Goal: Information Seeking & Learning: Learn about a topic

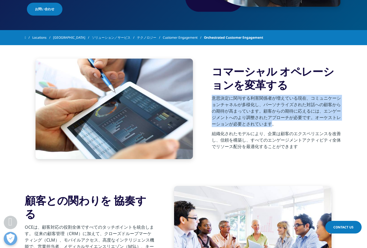
drag, startPoint x: 212, startPoint y: 96, endPoint x: 274, endPoint y: 123, distance: 68.0
click at [274, 123] on p "意思決定に関与する利害関係者が増えている現在、コミュニケーションチャネルが多様化し、パーソナライズされた対話への顧客からの期待が高まっています。顧客からの期待…" at bounding box center [277, 113] width 131 height 36
click at [255, 117] on p "意思決定に関与する利害関係者が増えている現在、コミュニケーションチャネルが多様化し、パーソナライズされた対話への顧客からの期待が高まっています。顧客からの期待…" at bounding box center [277, 113] width 131 height 36
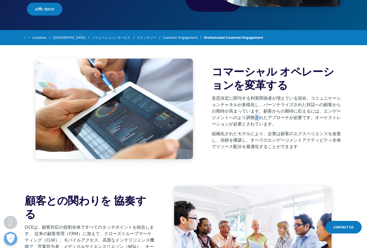
click at [255, 117] on p "意思決定に関与する利害関係者が増えている現在、コミュニケーションチャネルが多様化し、パーソナライズされた対話への顧客からの期待が高まっています。顧客からの期待…" at bounding box center [277, 113] width 131 height 36
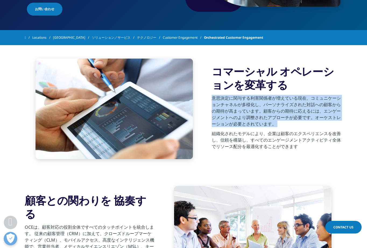
click at [255, 117] on p "意思決定に関与する利害関係者が増えている現在、コミュニケーションチャネルが多様化し、パーソナライズされた対話への顧客からの期待が高まっています。顧客からの期待…" at bounding box center [277, 113] width 131 height 36
click at [250, 120] on p "意思決定に関与する利害関係者が増えている現在、コミュニケーションチャネルが多様化し、パーソナライズされた対話への顧客からの期待が高まっています。顧客からの期待…" at bounding box center [277, 113] width 131 height 36
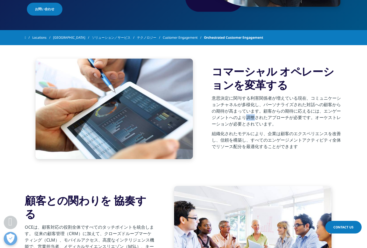
click at [250, 120] on p "意思決定に関与する利害関係者が増えている現在、コミュニケーションチャネルが多様化し、パーソナライズされた対話への顧客からの期待が高まっています。顧客からの期待…" at bounding box center [277, 113] width 131 height 36
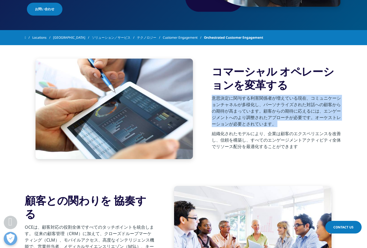
click at [250, 120] on p "意思決定に関与する利害関係者が増えている現在、コミュニケーションチャネルが多様化し、パーソナライズされた対話への顧客からの期待が高まっています。顧客からの期待…" at bounding box center [277, 113] width 131 height 36
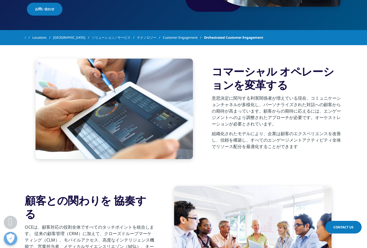
click at [243, 138] on p "組織化されたモデルにより、企業は顧客のエクスペリエンスを改善し、信頼を構築し、すべてのエンゲージメントアクティビティ全体でリソース配分を最適化することができます" at bounding box center [277, 142] width 131 height 23
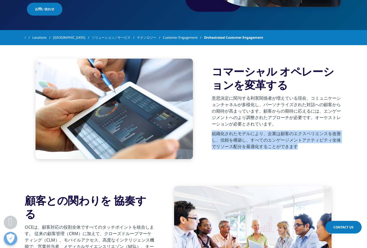
click at [243, 138] on p "組織化されたモデルにより、企業は顧客のエクスペリエンスを改善し、信頼を構築し、すべてのエンゲージメントアクティビティ全体でリソース配分を最適化することができます" at bounding box center [277, 142] width 131 height 23
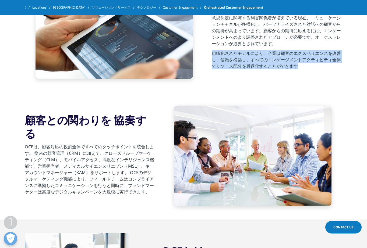
scroll to position [220, 0]
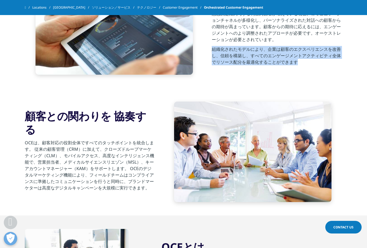
click at [272, 70] on div "コマーシャル オペレーションを変革する 意思決定に関与する利害関係者が増えている現在、コミュニケーションチャネルが多様化し、パーソナライズされた対話への顧客か…" at bounding box center [184, 25] width 318 height 128
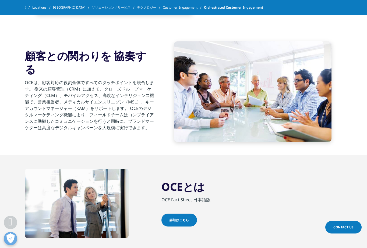
scroll to position [281, 0]
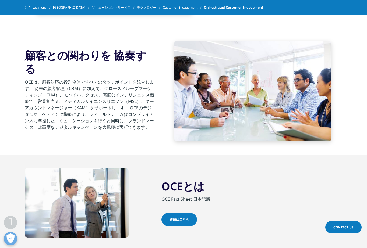
click at [28, 79] on p "OCEは、顧客対応の役割全体ですべてのタッチポイントを統合します。 従来の顧客管理（CRM）に加えて、クローズドループマーケティング（CLM）、モバイルアクセ…" at bounding box center [90, 106] width 131 height 55
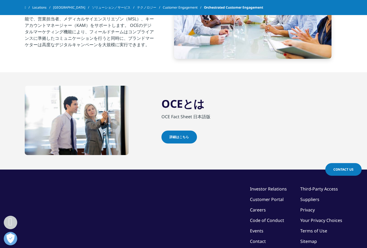
scroll to position [367, 0]
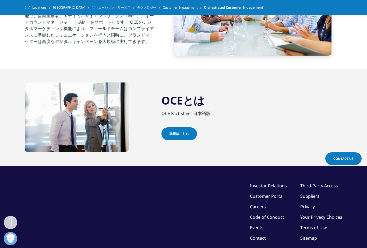
click at [187, 128] on link "詳細はこちら" at bounding box center [180, 134] width 36 height 13
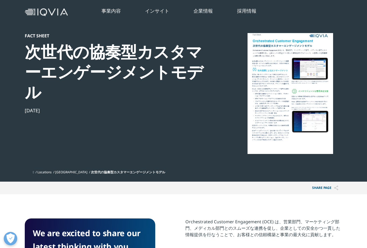
scroll to position [30, 0]
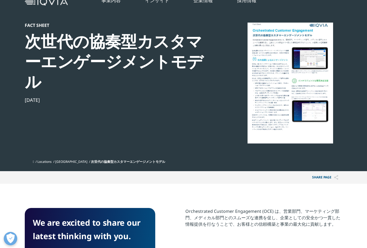
click at [308, 77] on div at bounding box center [291, 83] width 104 height 121
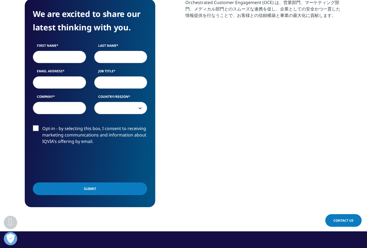
scroll to position [237, 0]
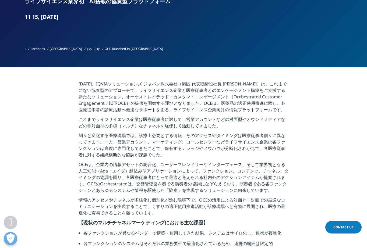
scroll to position [110, 0]
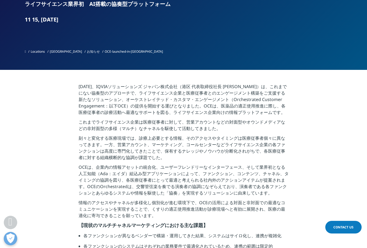
click at [92, 96] on p "2018年11月15日、IQVIAソリューションズ ジャパン株式会社（港区 代表取締役社長 宇賀神史彦）は、これまでにない協奏型のアプローチで、ライフサイエン…" at bounding box center [184, 101] width 210 height 36
click at [123, 107] on p "2018年11月15日、IQVIAソリューションズ ジャパン株式会社（港区 代表取締役社長 宇賀神史彦）は、これまでにない協奏型のアプローチで、ライフサイエン…" at bounding box center [184, 101] width 210 height 36
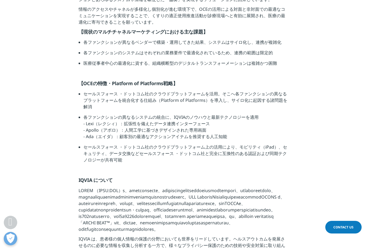
scroll to position [304, 0]
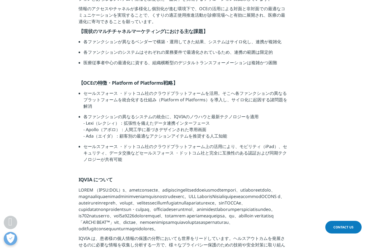
drag, startPoint x: 81, startPoint y: 121, endPoint x: 240, endPoint y: 139, distance: 159.9
click at [240, 139] on ul "セールスフォース ・ドットコム社のクラウドプラットフォームを活用。そこへ各ファンクションの異なるプラットフォームを統合化する仕組み（Platform of P…" at bounding box center [184, 128] width 210 height 77
copy li "- Lexi（レクシィ）：拡張性を備えたデータ連携インターフェース - Apollo（アポロ）：人間工学に基づきデザインされた専用画面 - Ada（エイダ）：…"
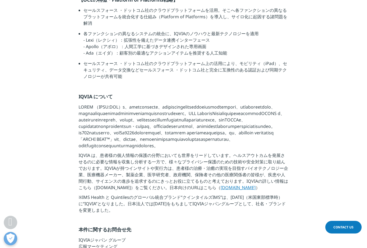
scroll to position [397, 0]
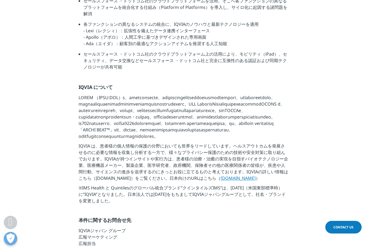
click at [118, 208] on p "※IMS Health と Quintilesのグローバル統合ブランド“クインタイルズIMS”は、2017年11月6日（米国東部標準時）に“IQVIA”となり…" at bounding box center [184, 196] width 210 height 23
click at [127, 208] on p "※IMS Health と Quintilesのグローバル統合ブランド“クインタイルズIMS”は、2017年11月6日（米国東部標準時）に“IQVIA”となり…" at bounding box center [184, 196] width 210 height 23
click at [170, 208] on p "※IMS Health と Quintilesのグローバル統合ブランド“クインタイルズIMS”は、2017年11月6日（米国東部標準時）に“IQVIA”となり…" at bounding box center [184, 196] width 210 height 23
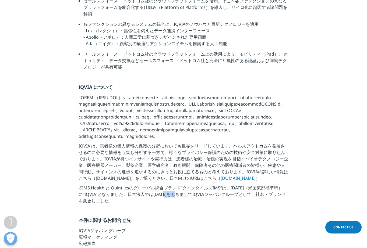
click at [170, 208] on p "※IMS Health と Quintilesのグローバル統合ブランド“クインタイルズIMS”は、2017年11月6日（米国東部標準時）に“IQVIA”となり…" at bounding box center [184, 196] width 210 height 23
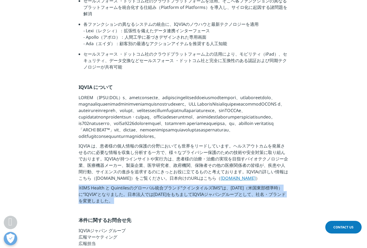
click at [170, 208] on p "※IMS Health と Quintilesのグローバル統合ブランド“クインタイルズIMS”は、2017年11月6日（米国東部標準時）に“IQVIA”となり…" at bounding box center [184, 196] width 210 height 23
click at [172, 208] on p "※IMS Health と Quintilesのグローバル統合ブランド“クインタイルズIMS”は、2017年11月6日（米国東部標準時）に“IQVIA”となり…" at bounding box center [184, 196] width 210 height 23
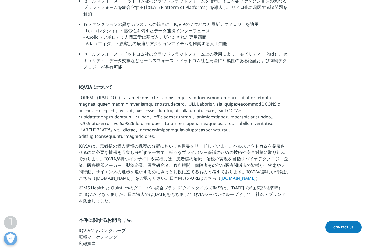
click at [172, 208] on p "※IMS Health と Quintilesのグローバル統合ブランド“クインタイルズIMS”は、2017年11月6日（米国東部標準時）に“IQVIA”となり…" at bounding box center [184, 196] width 210 height 23
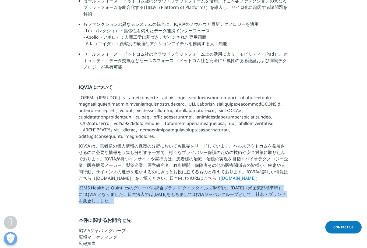
click at [172, 208] on p "※IMS Health と Quintilesのグローバル統合ブランド“クインタイルズIMS”は、2017年11月6日（米国東部標準時）に“IQVIA”となり…" at bounding box center [184, 196] width 210 height 23
click at [134, 208] on p "※IMS Health と Quintilesのグローバル統合ブランド“クインタイルズIMS”は、2017年11月6日（米国東部標準時）に“IQVIA”となり…" at bounding box center [184, 196] width 210 height 23
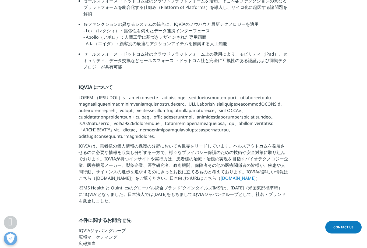
click at [116, 208] on p "※IMS Health と Quintilesのグローバル統合ブランド“クインタイルズIMS”は、2017年11月6日（米国東部標準時）に“IQVIA”となり…" at bounding box center [184, 196] width 210 height 23
click at [140, 208] on p "※IMS Health と Quintilesのグローバル統合ブランド“クインタイルズIMS”は、2017年11月6日（米国東部標準時）に“IQVIA”となり…" at bounding box center [184, 196] width 210 height 23
click at [125, 208] on p "※IMS Health と Quintilesのグローバル統合ブランド“クインタイルズIMS”は、2017年11月6日（米国東部標準時）に“IQVIA”となり…" at bounding box center [184, 196] width 210 height 23
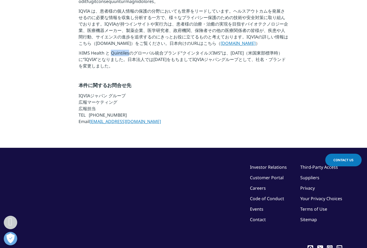
scroll to position [541, 0]
